Goal: Task Accomplishment & Management: Use online tool/utility

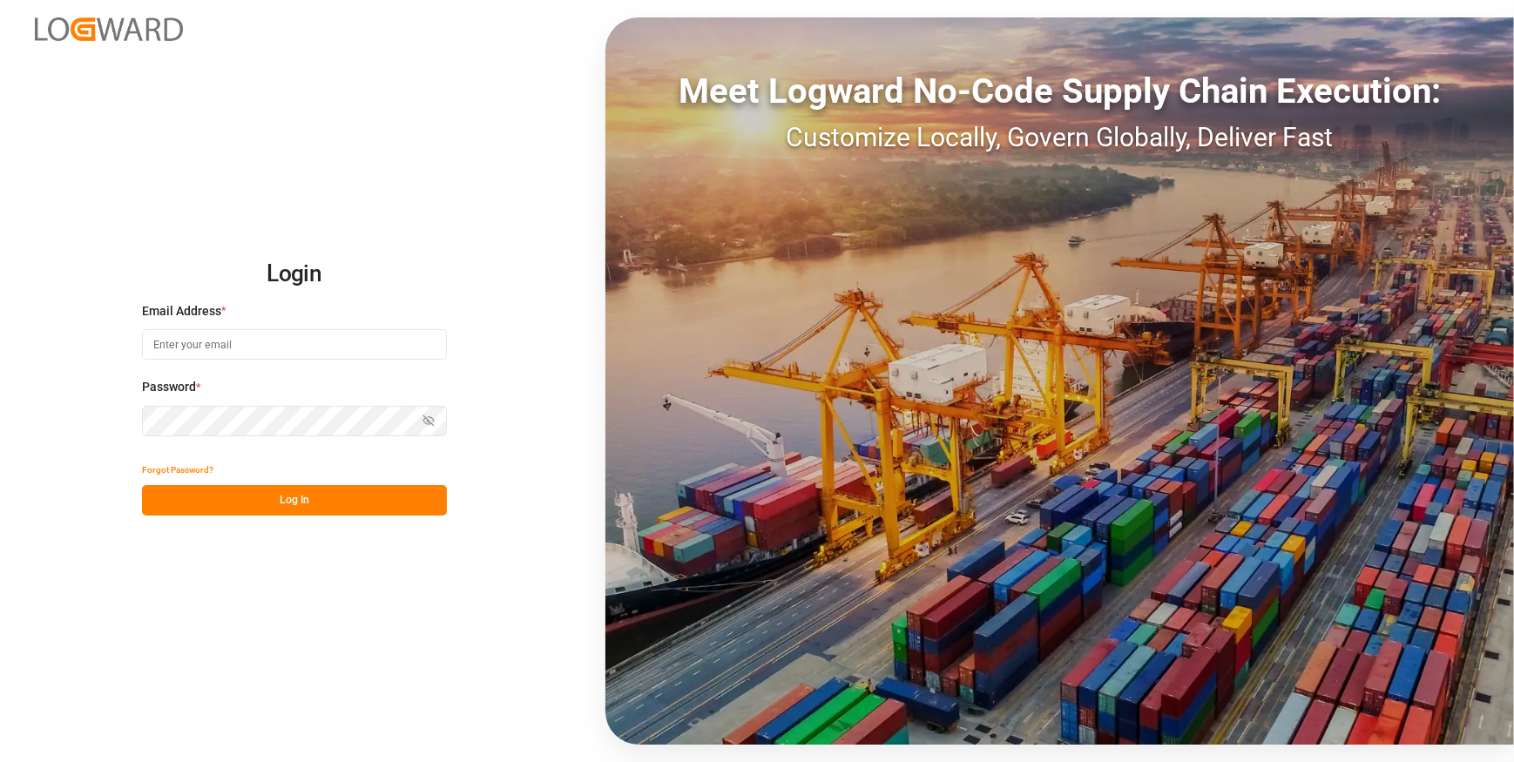
type input "[PERSON_NAME][EMAIL_ADDRESS][PERSON_NAME][DOMAIN_NAME]"
click at [315, 343] on button "Log In" at bounding box center [294, 500] width 305 height 30
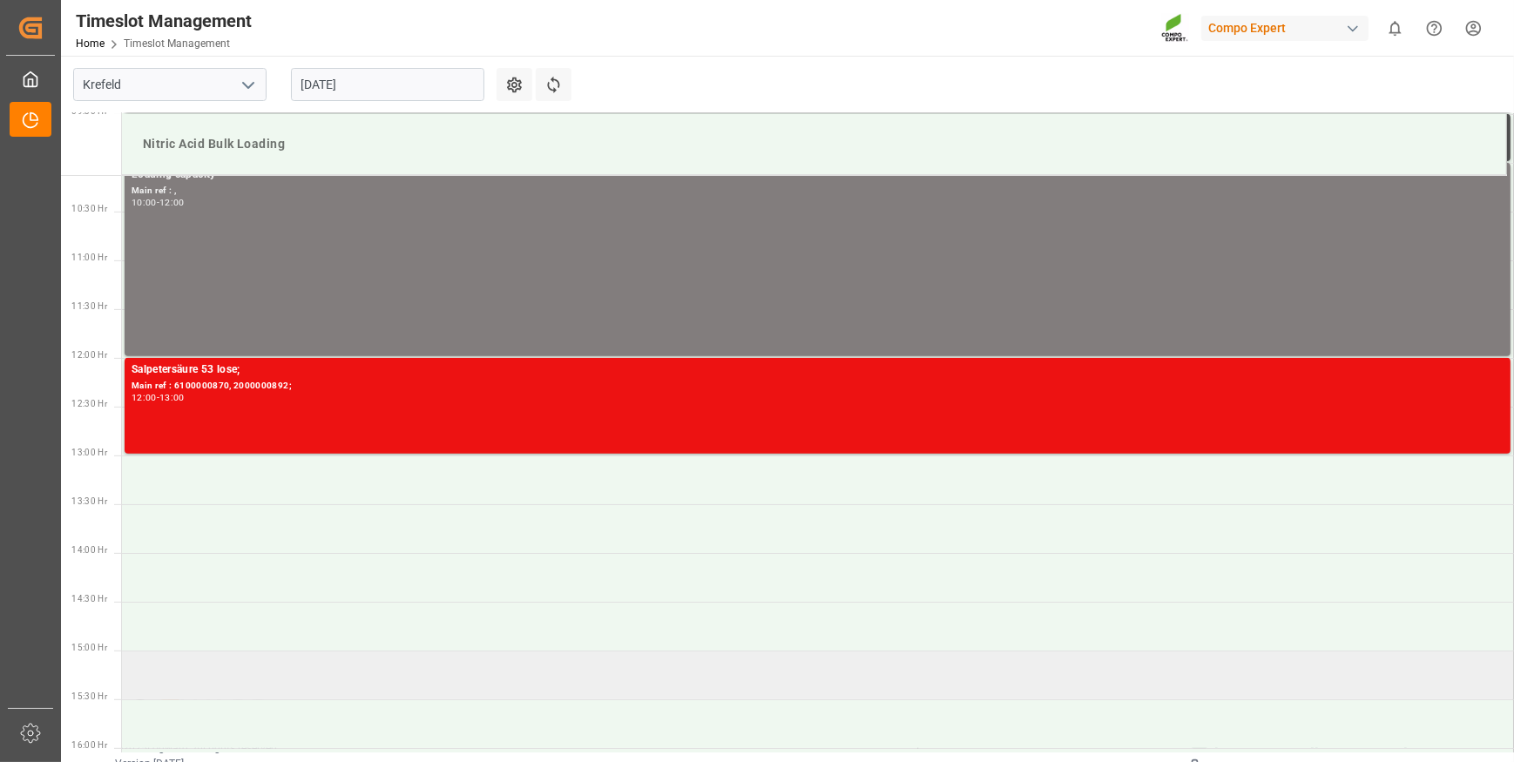
scroll to position [1006, 0]
